Goal: Information Seeking & Learning: Learn about a topic

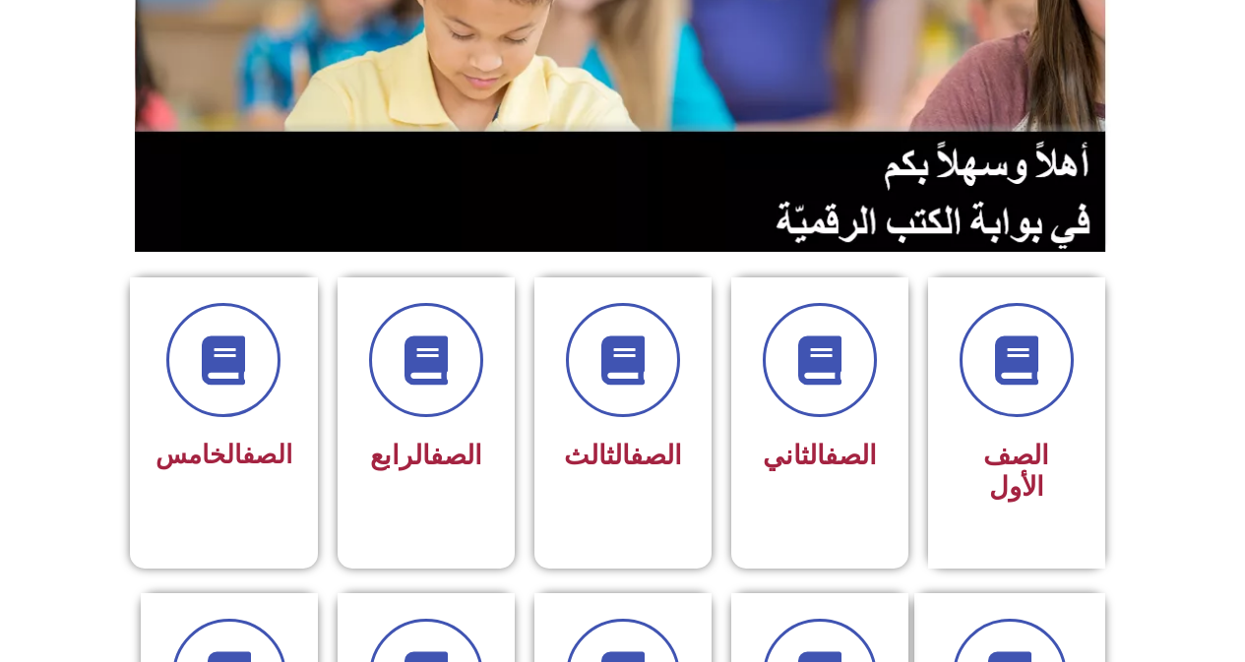
scroll to position [394, 0]
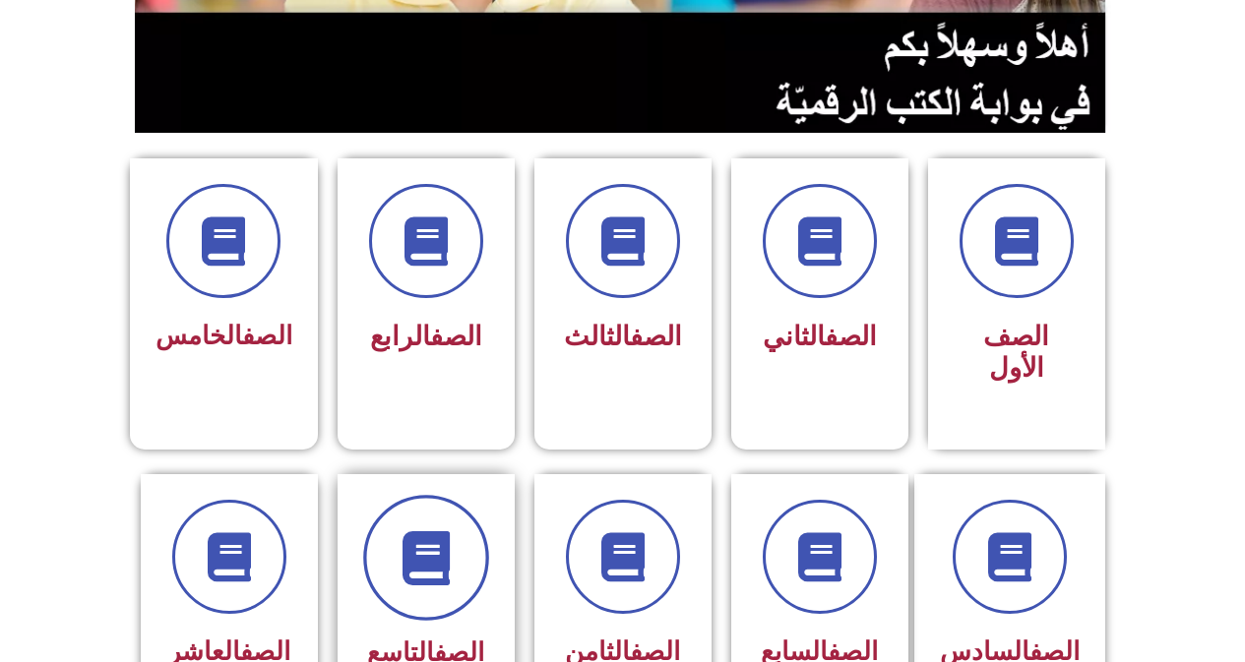
click at [401, 495] on span at bounding box center [426, 558] width 126 height 126
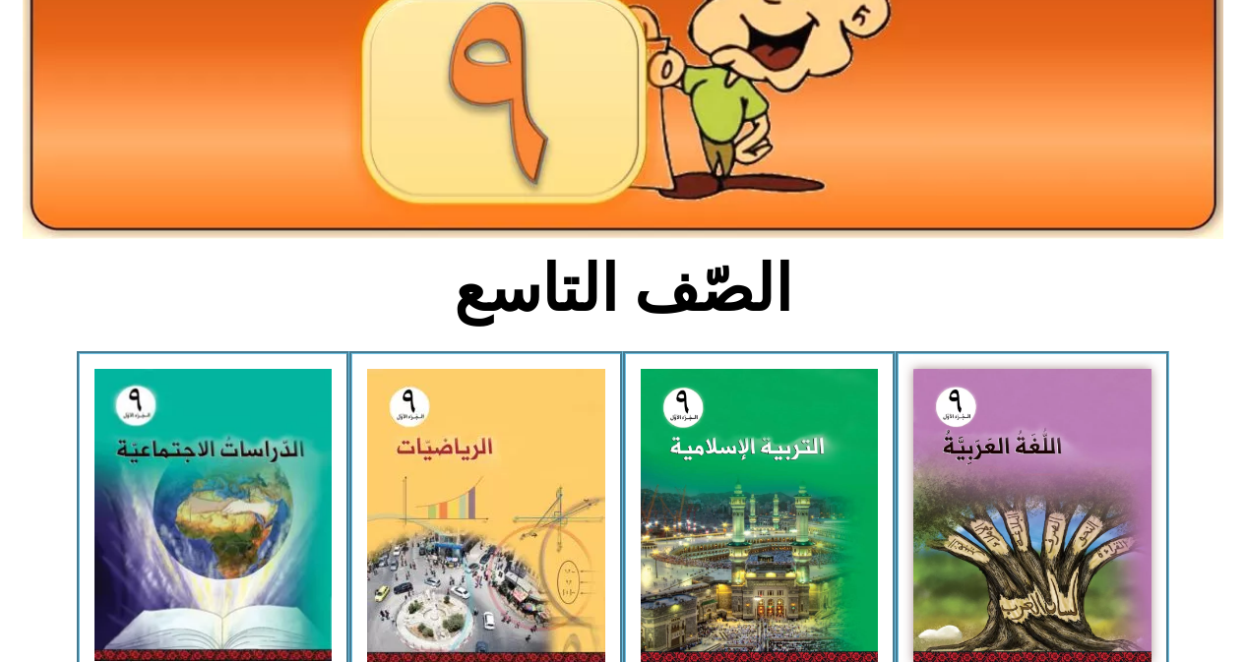
scroll to position [295, 0]
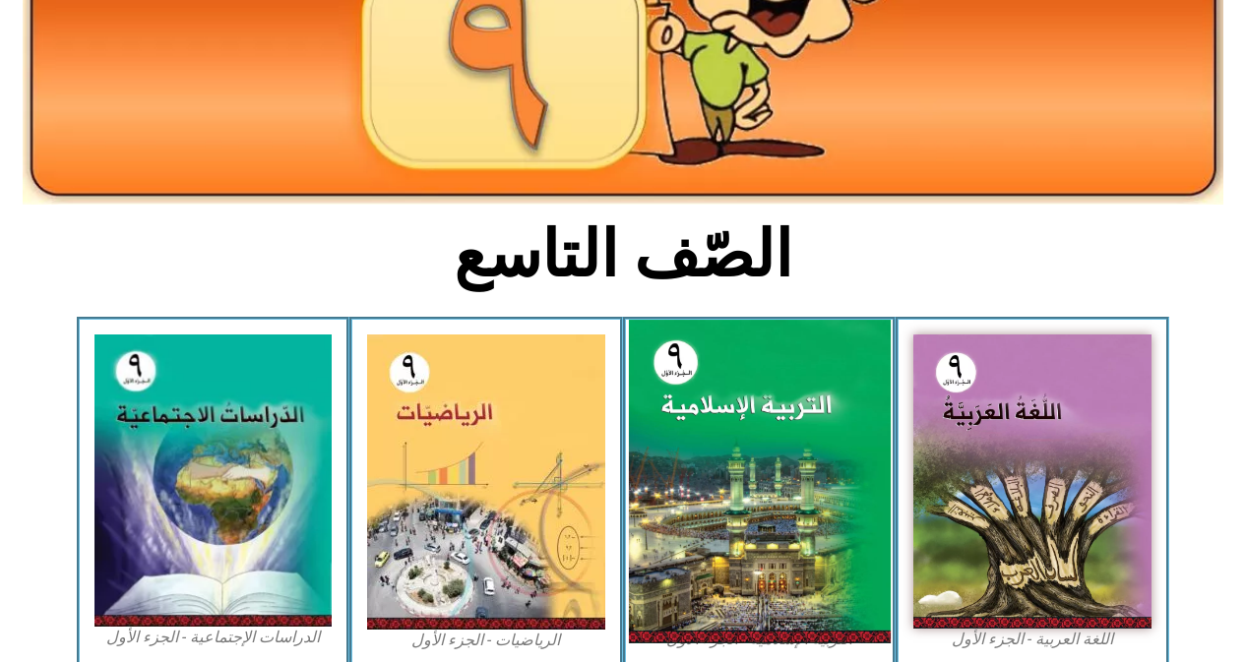
click at [667, 514] on img at bounding box center [759, 482] width 262 height 324
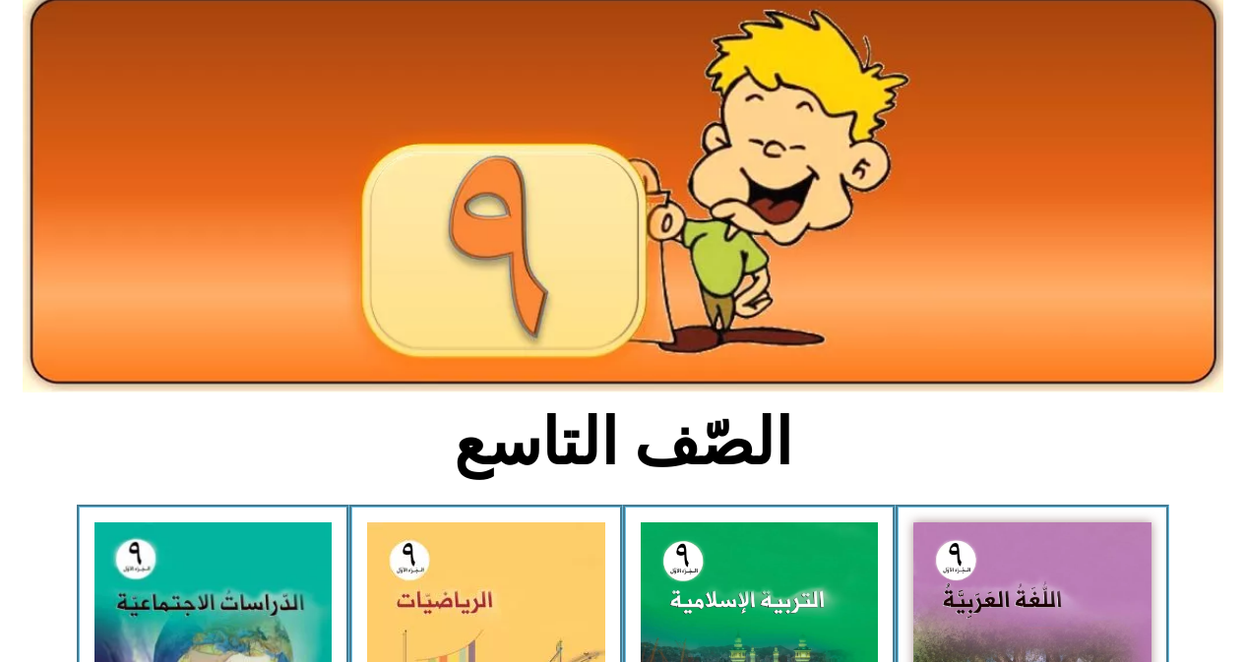
scroll to position [0, 0]
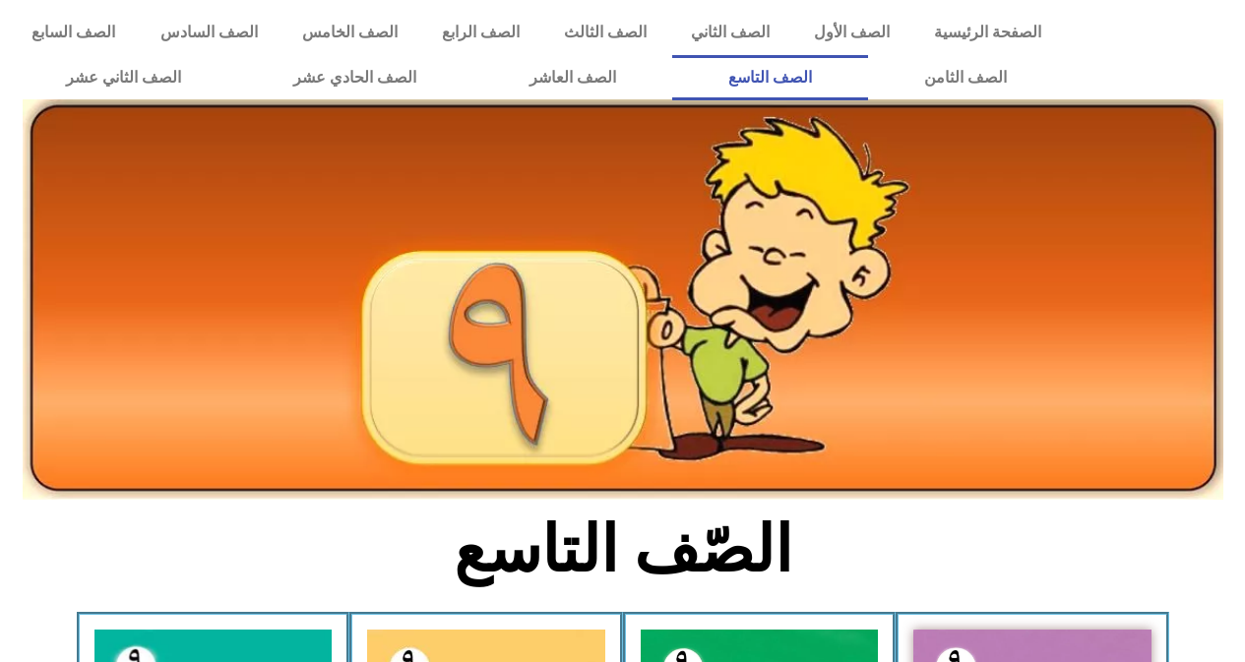
click at [868, 77] on link "الصف التاسع" at bounding box center [770, 77] width 196 height 45
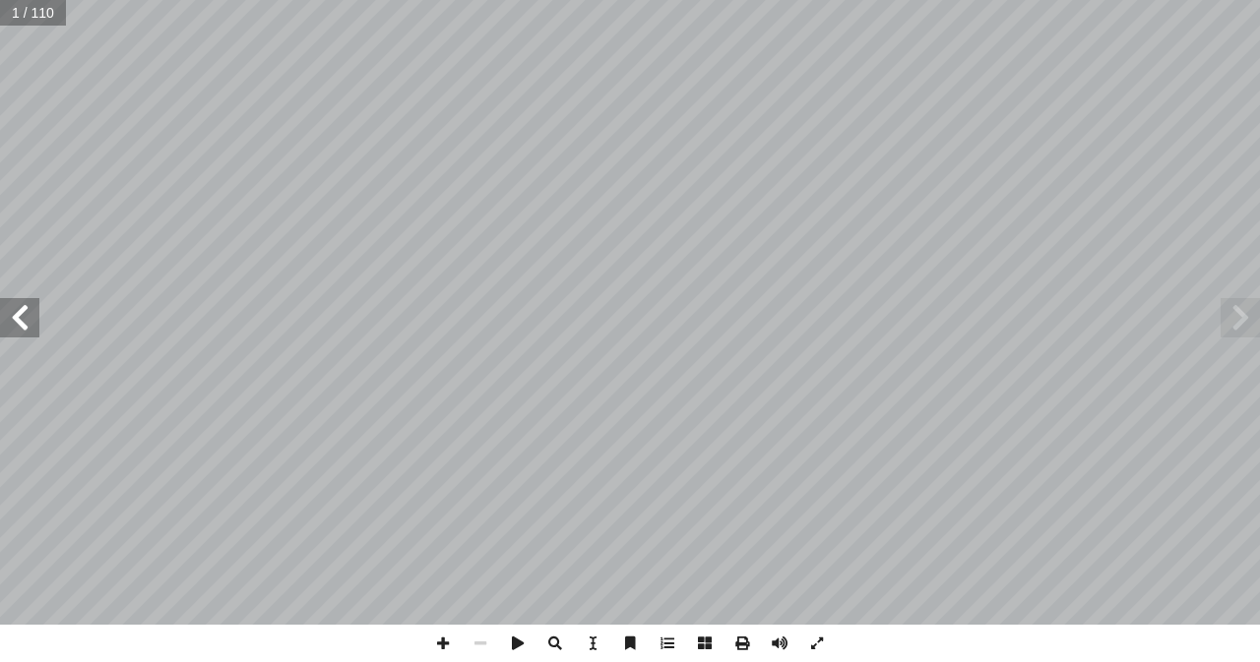
click at [21, 323] on span at bounding box center [19, 317] width 39 height 39
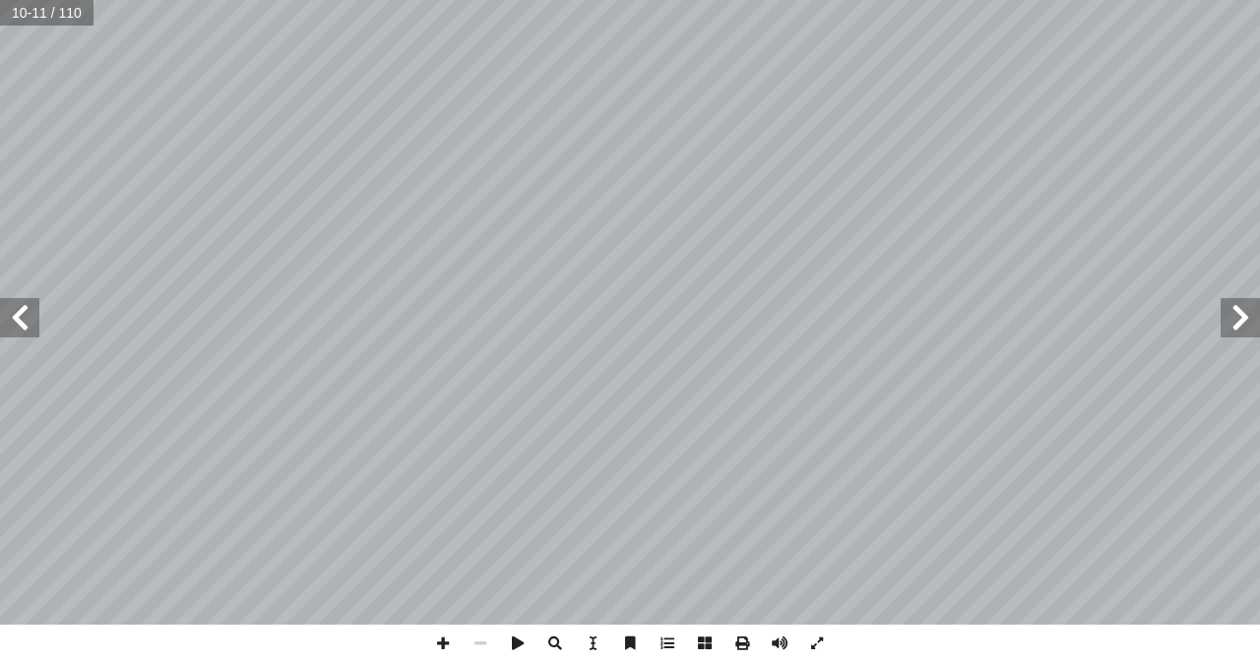
click at [20, 323] on span at bounding box center [19, 317] width 39 height 39
drag, startPoint x: 31, startPoint y: 332, endPoint x: 13, endPoint y: 319, distance: 22.7
click at [13, 319] on span at bounding box center [19, 317] width 39 height 39
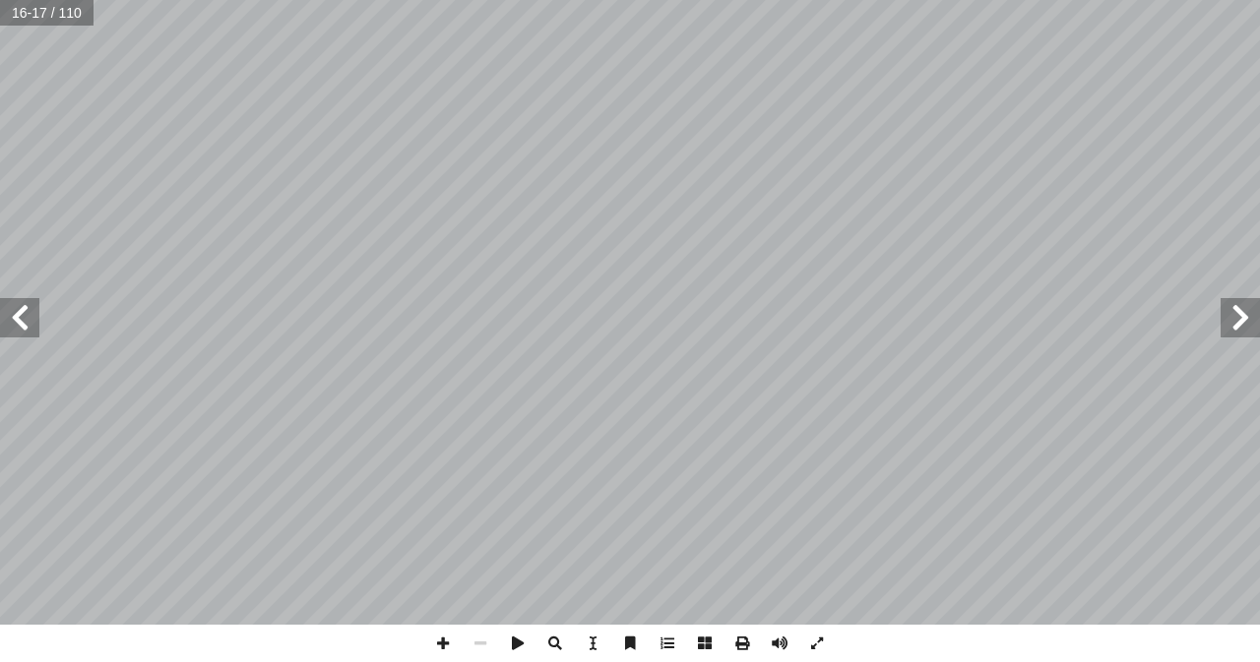
click at [13, 319] on span at bounding box center [19, 317] width 39 height 39
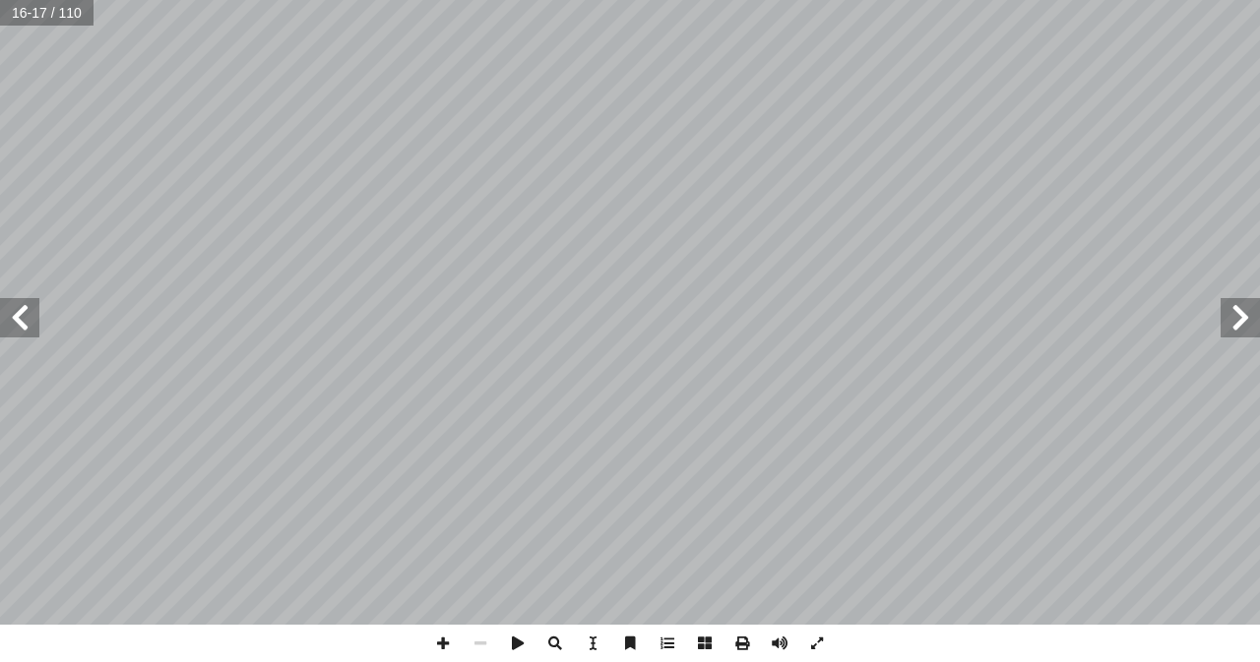
click at [13, 319] on span at bounding box center [19, 317] width 39 height 39
click at [812, 646] on span at bounding box center [816, 643] width 37 height 37
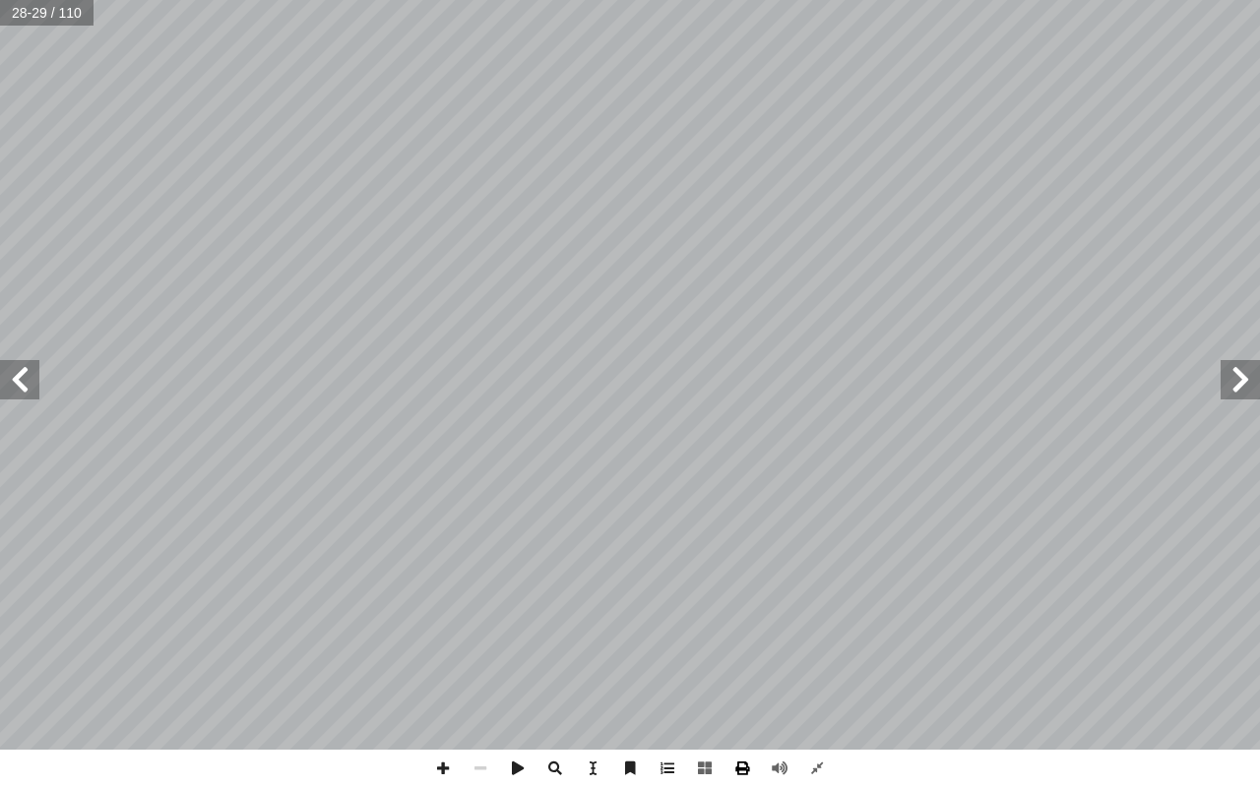
click at [742, 661] on span at bounding box center [741, 768] width 37 height 37
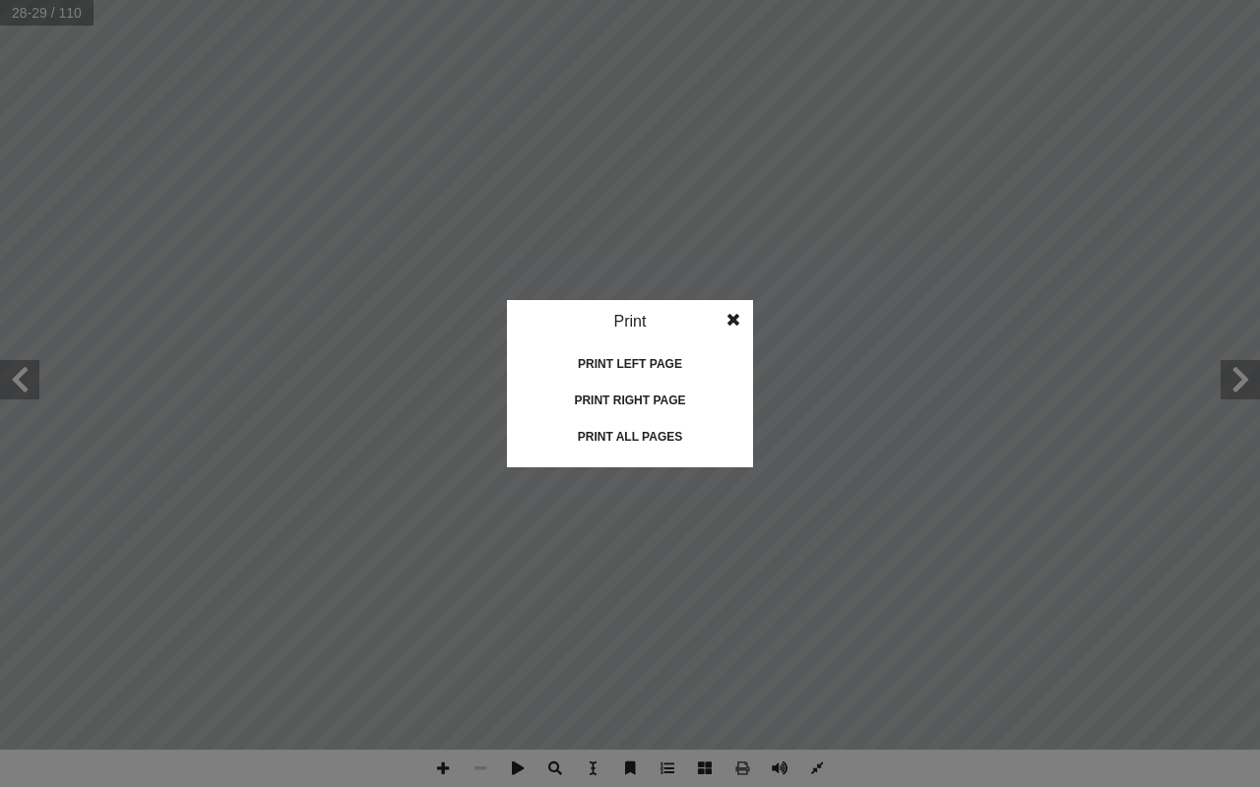
click at [729, 319] on span at bounding box center [733, 319] width 35 height 39
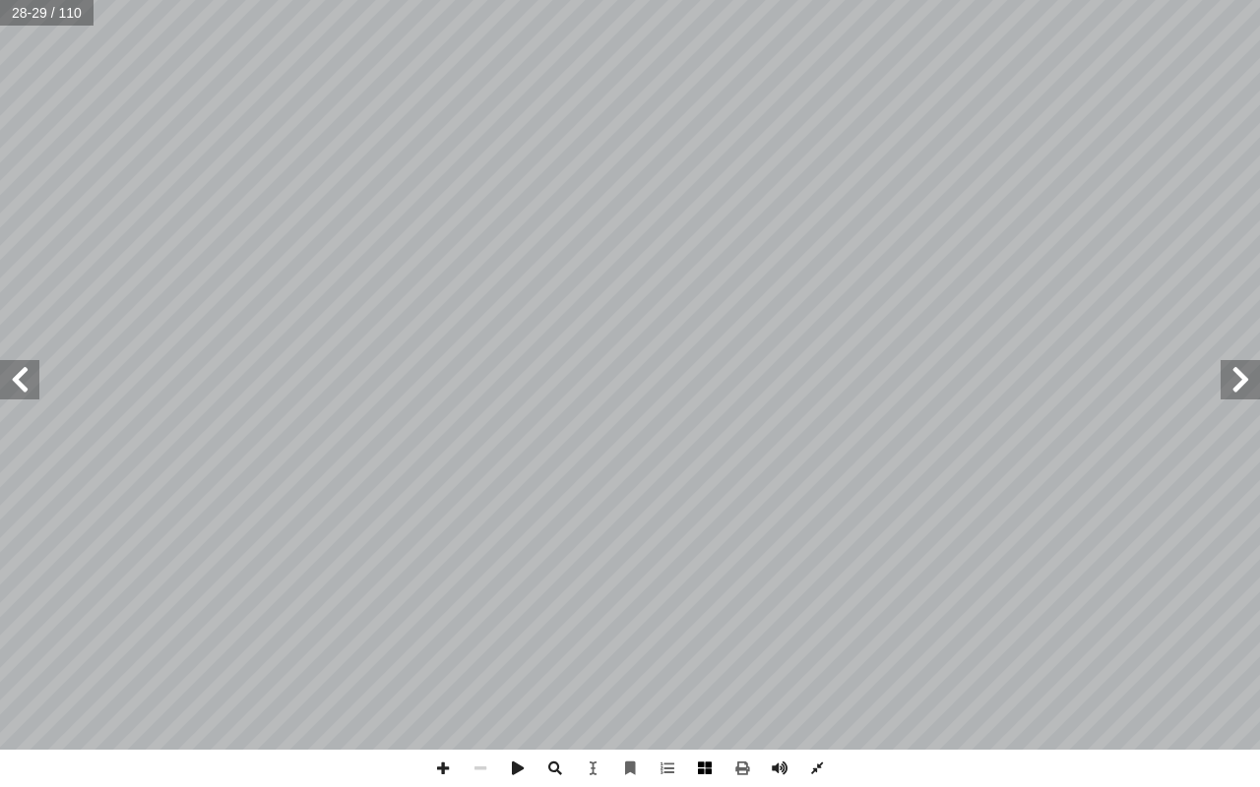
click at [707, 661] on span at bounding box center [704, 768] width 37 height 37
click at [27, 386] on span at bounding box center [19, 379] width 39 height 39
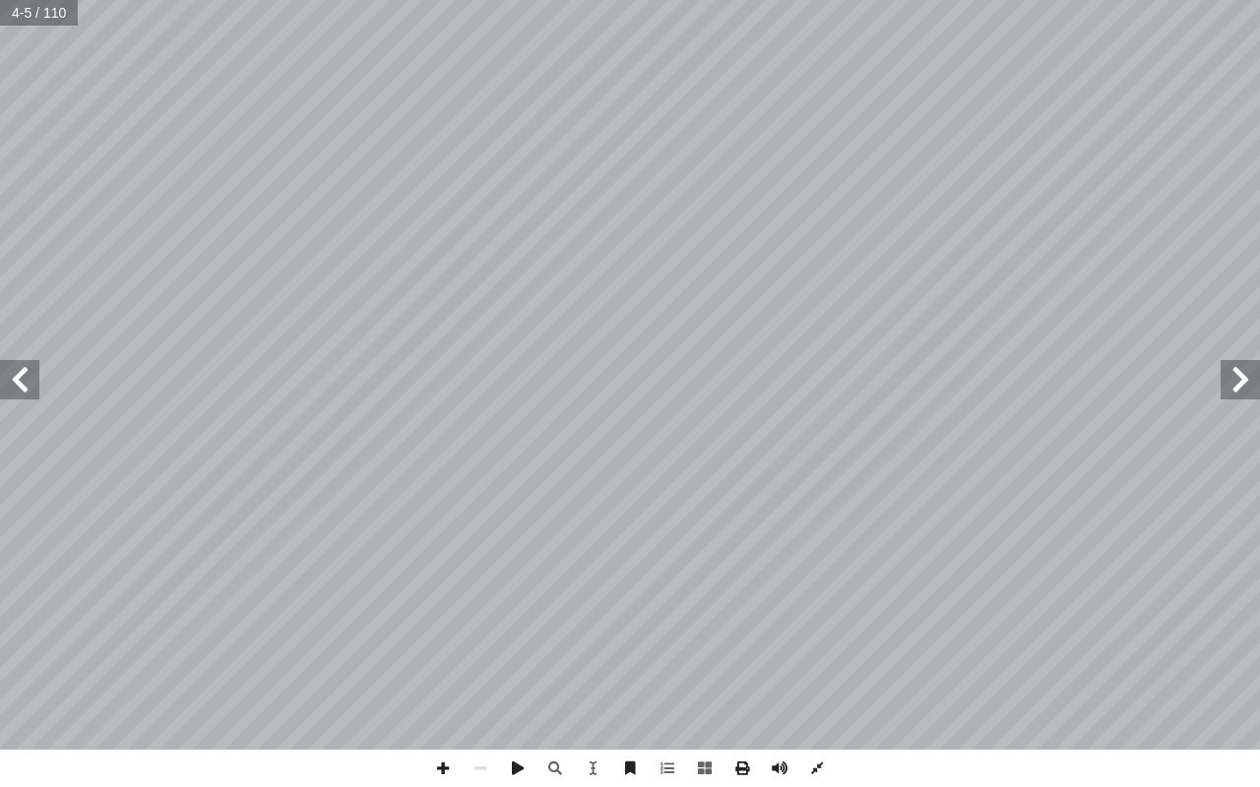
click at [27, 386] on span at bounding box center [19, 379] width 39 height 39
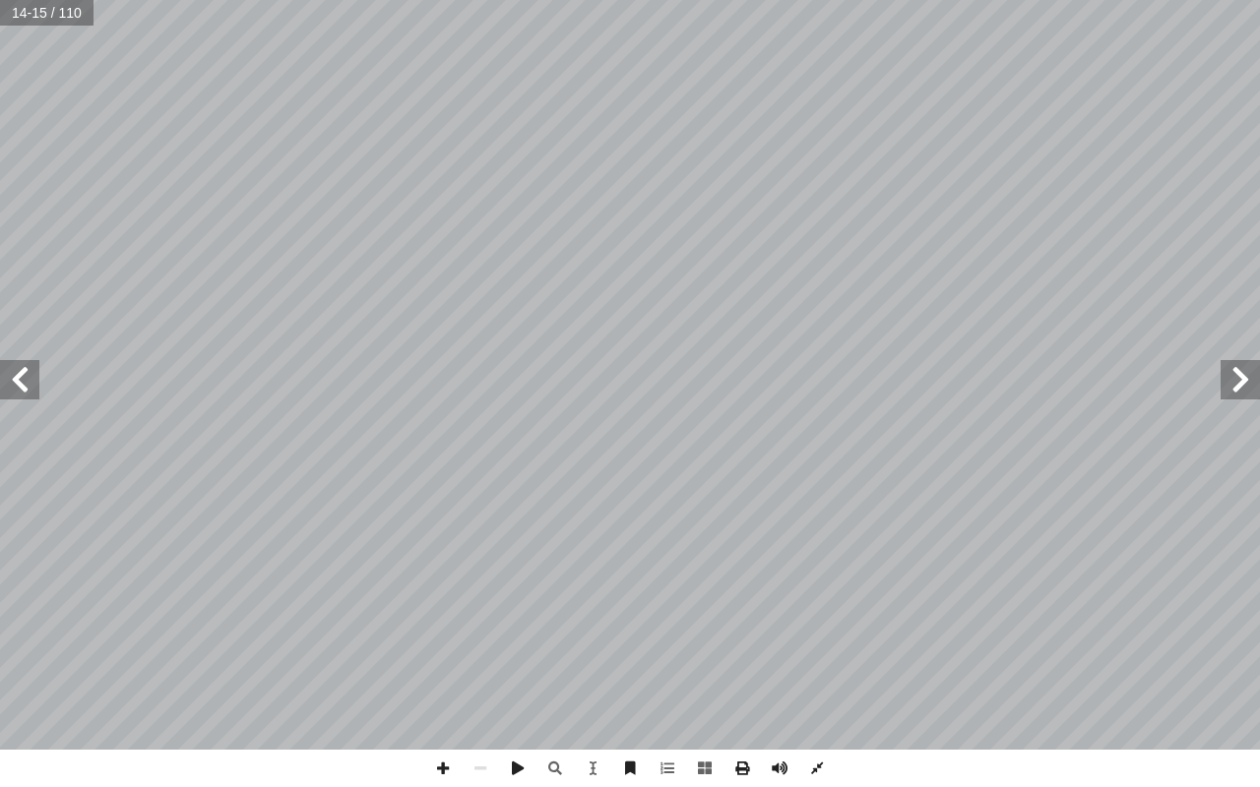
click at [27, 386] on span at bounding box center [19, 379] width 39 height 39
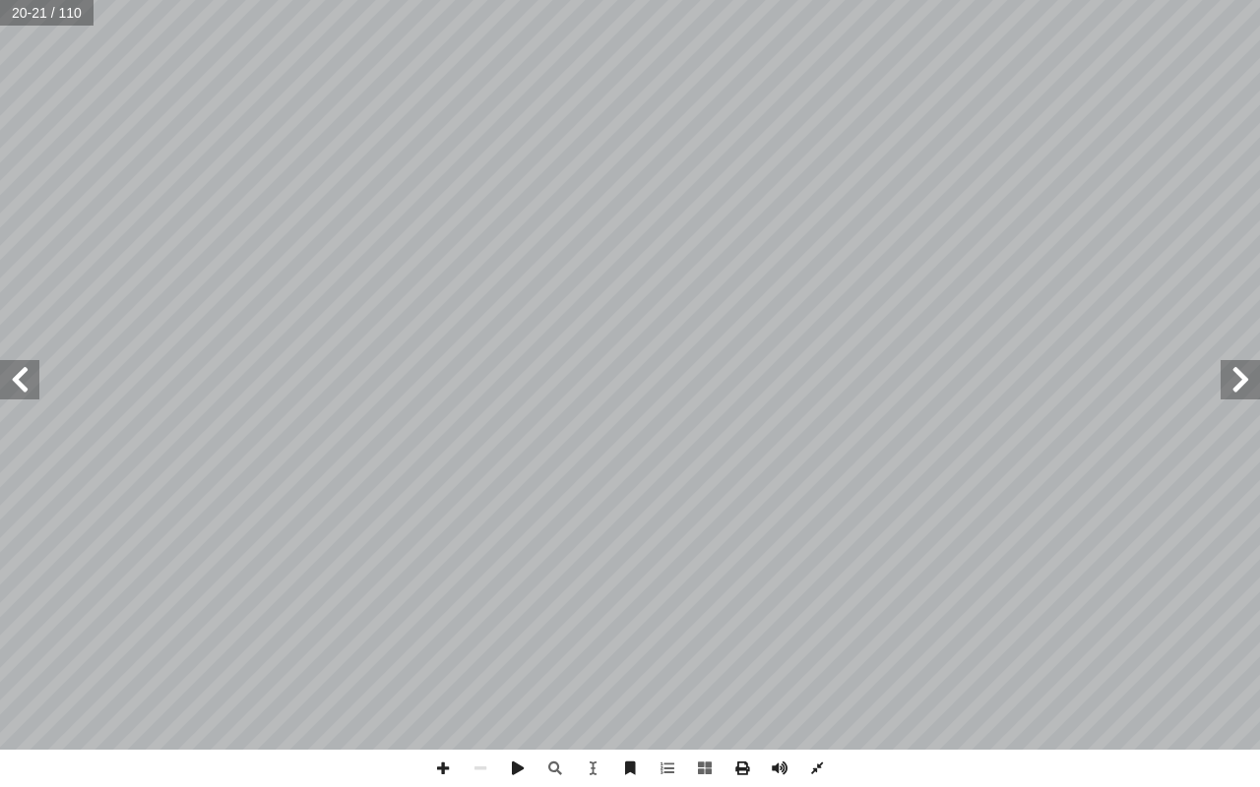
click at [34, 378] on span at bounding box center [19, 379] width 39 height 39
click at [29, 383] on span at bounding box center [19, 379] width 39 height 39
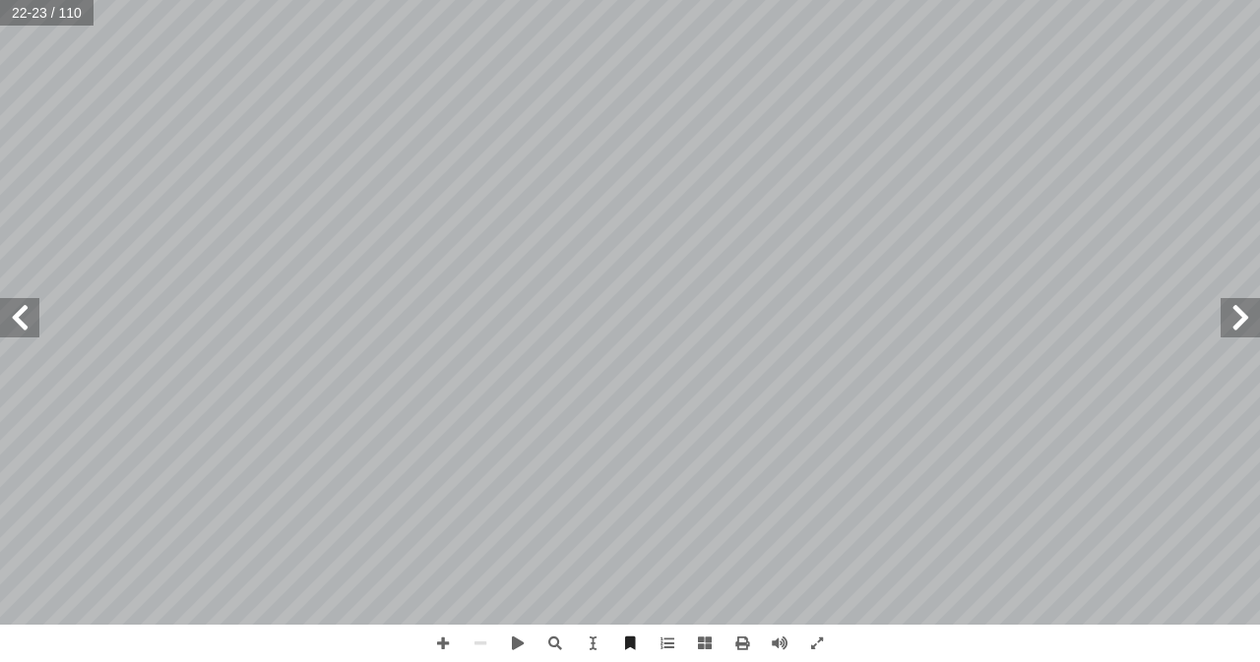
click at [37, 323] on span at bounding box center [19, 317] width 39 height 39
click at [12, 316] on span at bounding box center [19, 317] width 39 height 39
click at [377, 179] on html "الصفحة الرئيسية الصف الأول الصف الثاني الصف الثالث الصف الرابع الصف الخامس الصف…" at bounding box center [630, 89] width 1260 height 179
click at [1239, 325] on span at bounding box center [1240, 317] width 39 height 39
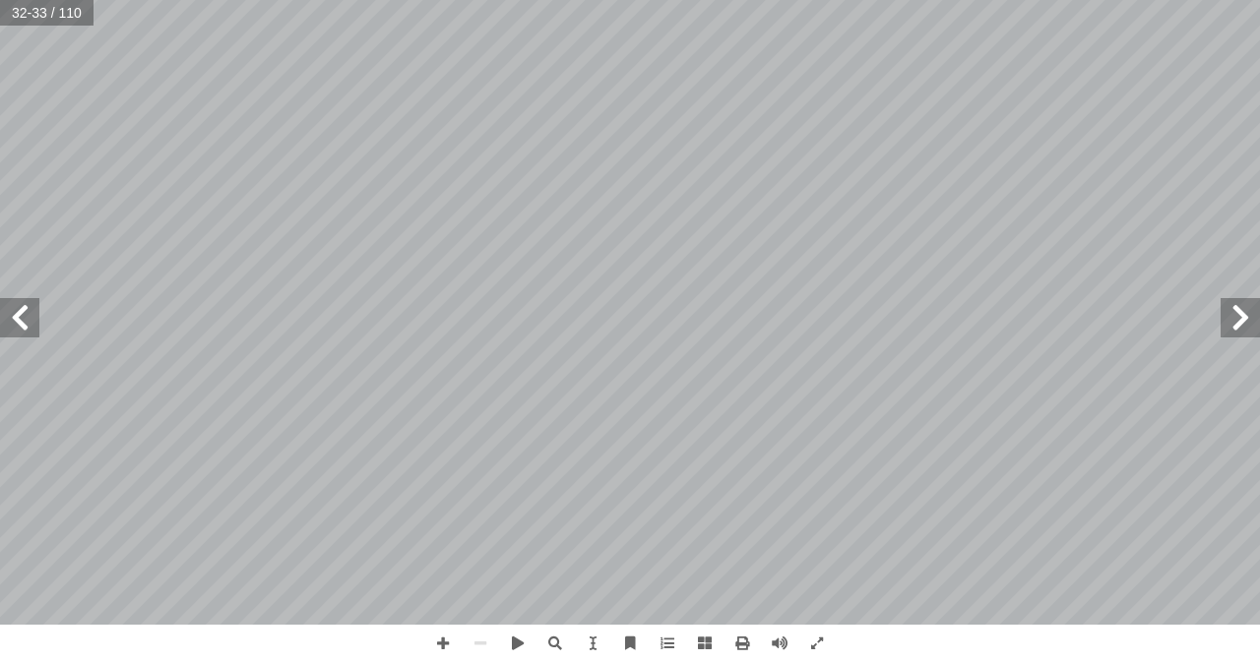
click at [1239, 325] on span at bounding box center [1240, 317] width 39 height 39
click at [434, 638] on span at bounding box center [442, 643] width 37 height 37
click at [27, 326] on span at bounding box center [19, 317] width 39 height 39
click at [23, 324] on span at bounding box center [19, 317] width 39 height 39
click at [29, 319] on span at bounding box center [19, 317] width 39 height 39
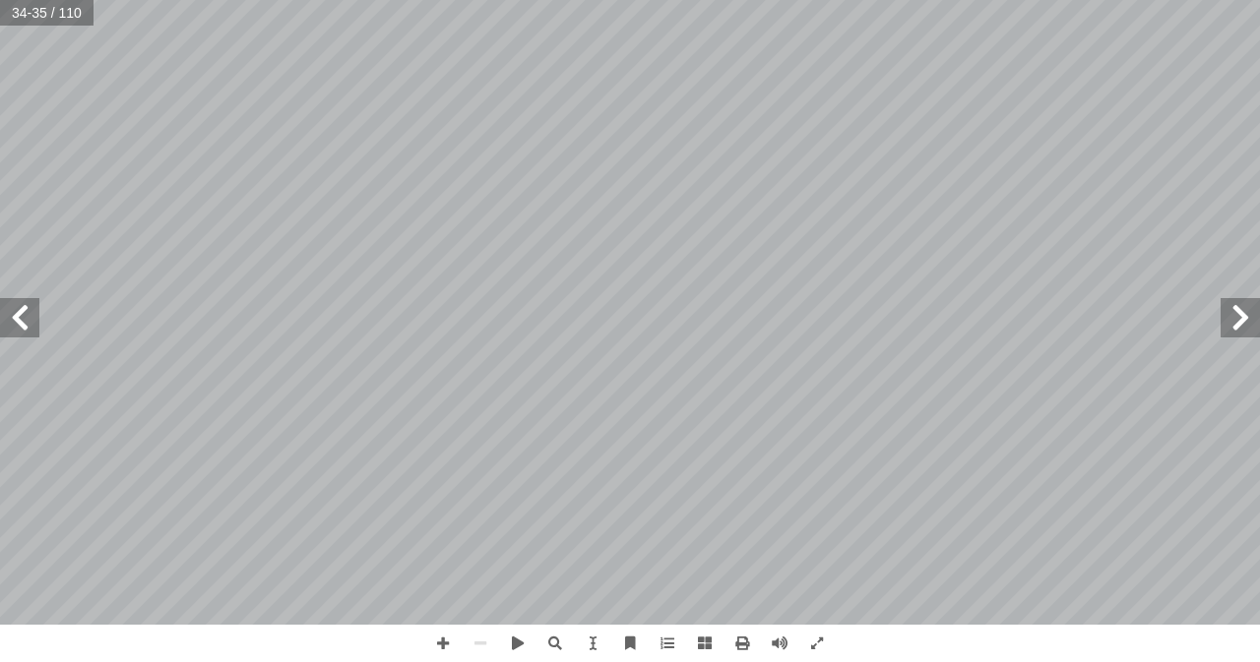
click at [31, 319] on span at bounding box center [19, 317] width 39 height 39
click at [25, 327] on span at bounding box center [19, 317] width 39 height 39
click at [548, 635] on div "- 3 في هذه المعتقدات. َّ الشرعي َ ناقش الحكم ُ ي - ٤ رك. ِّ ل اعتبار هذه المعتق…" at bounding box center [630, 331] width 1260 height 662
click at [7, 311] on span at bounding box center [19, 317] width 39 height 39
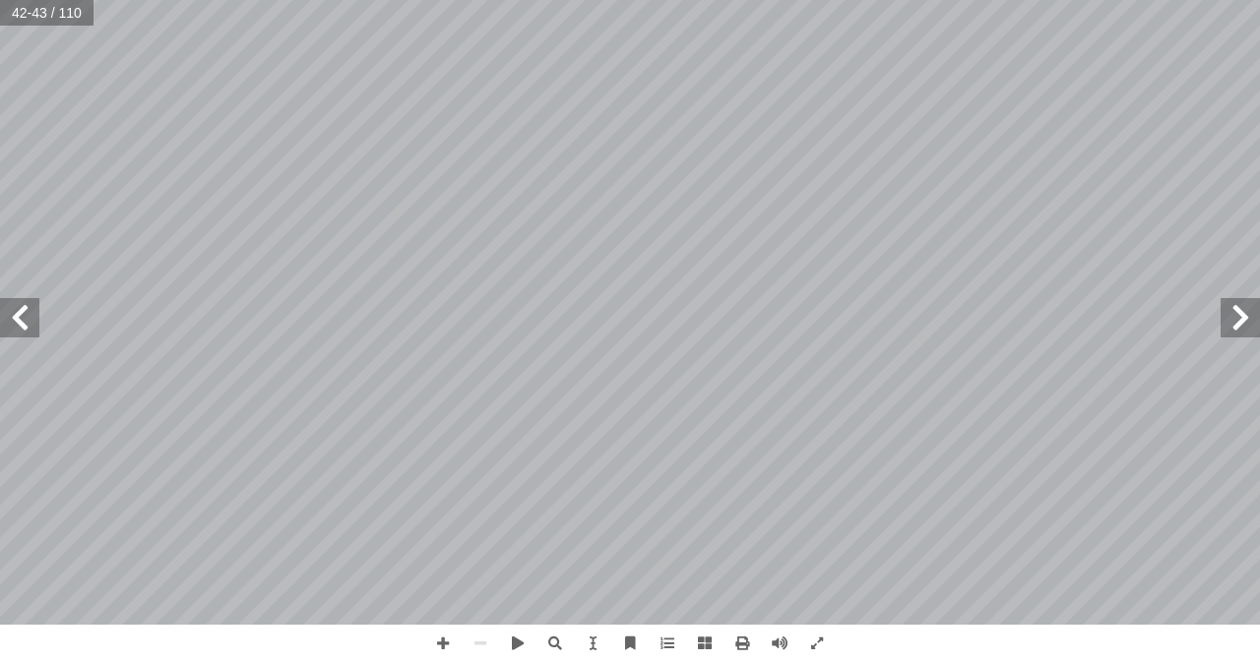
click at [7, 311] on span at bounding box center [19, 317] width 39 height 39
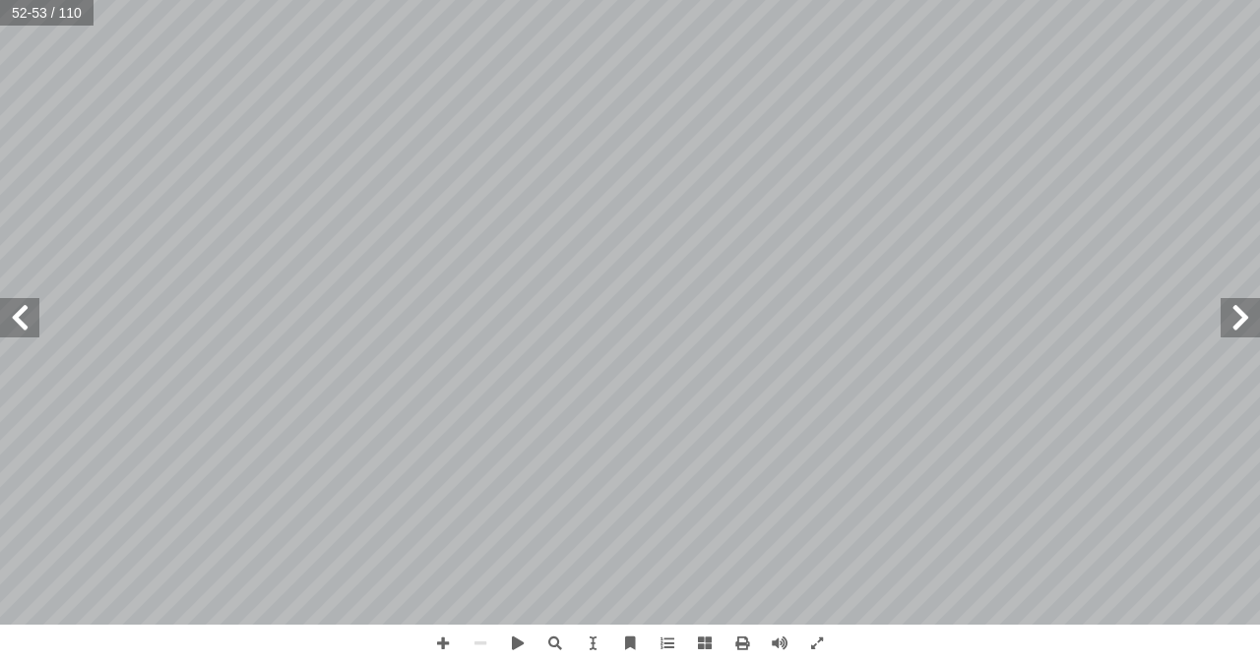
click at [7, 311] on span at bounding box center [19, 317] width 39 height 39
click at [545, 179] on html "الصفحة الرئيسية الصف الأول الصف الثاني الصف الثالث الصف الرابع الصف الخامس الصف…" at bounding box center [630, 89] width 1260 height 179
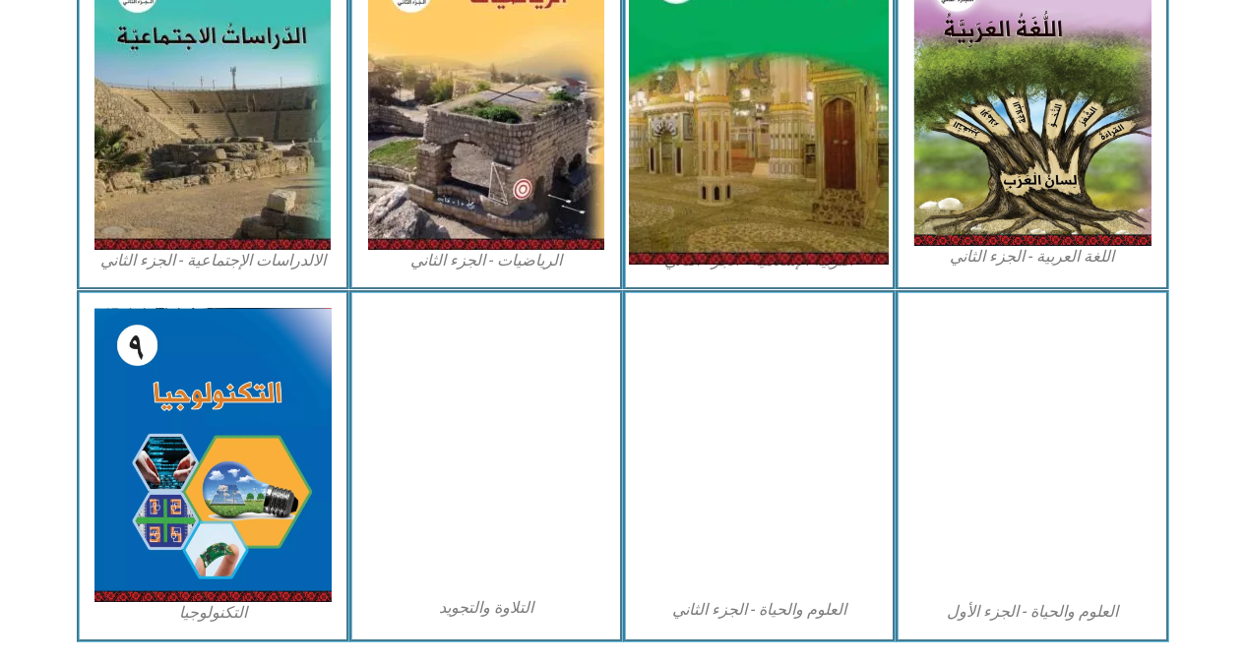
scroll to position [993, 0]
